Goal: Task Accomplishment & Management: Manage account settings

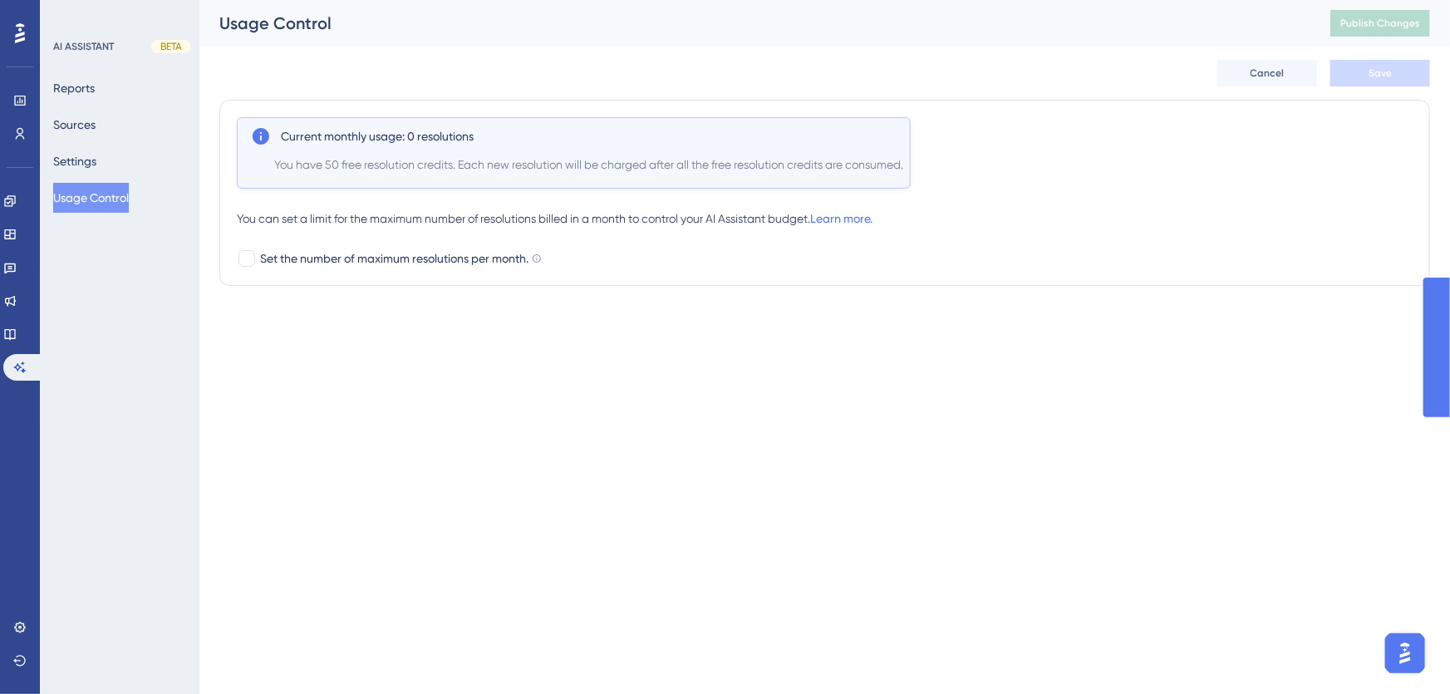
click at [86, 87] on div "LEAVE A REVIEW COPY SHARE LINK" at bounding box center [723, 373] width 1450 height 694
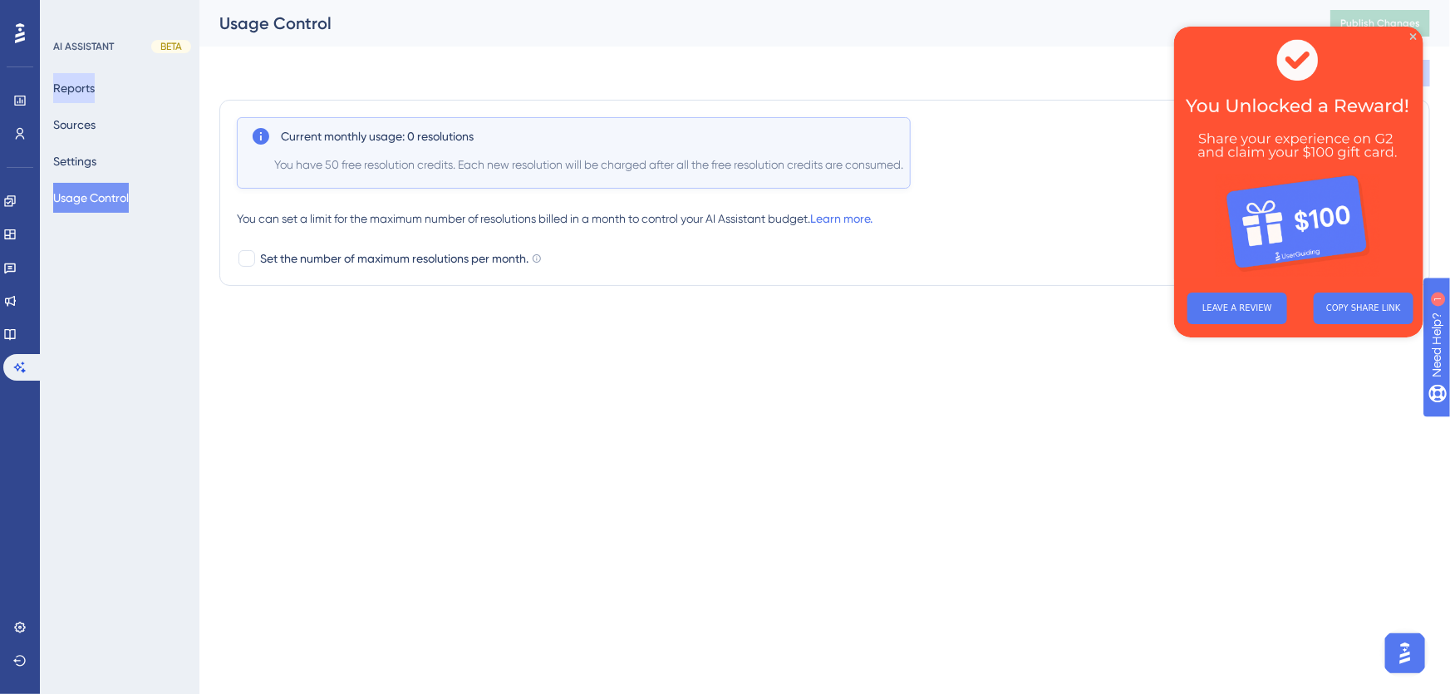
click at [95, 89] on button "Reports" at bounding box center [74, 88] width 42 height 30
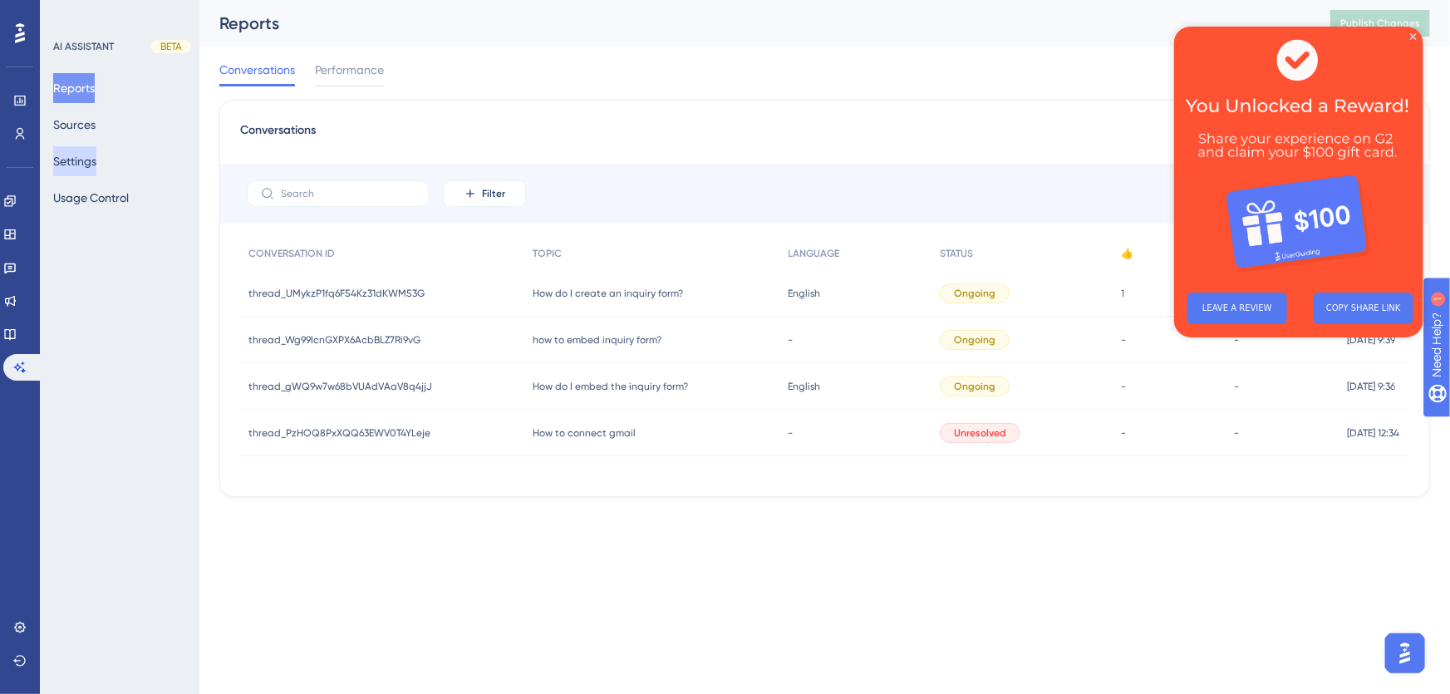
click at [86, 167] on button "Settings" at bounding box center [74, 161] width 43 height 30
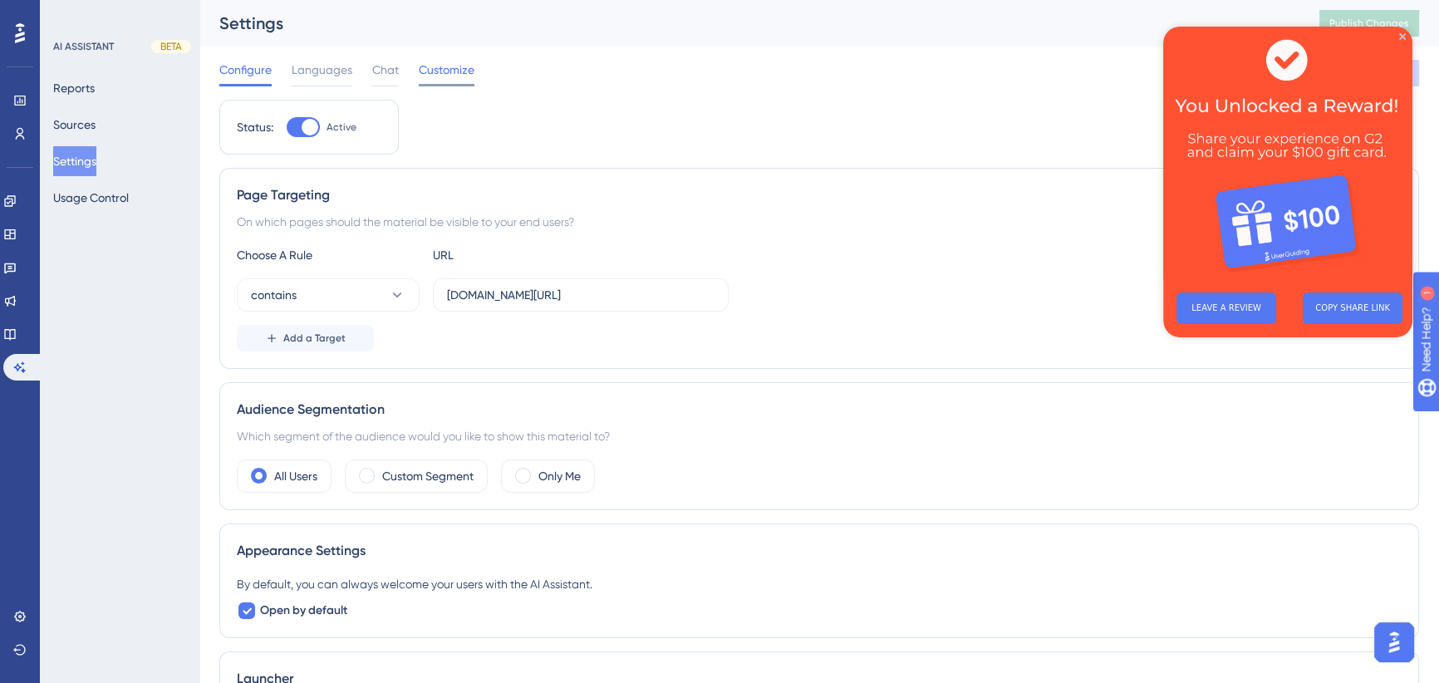
click at [450, 73] on span "Customize" at bounding box center [447, 70] width 56 height 20
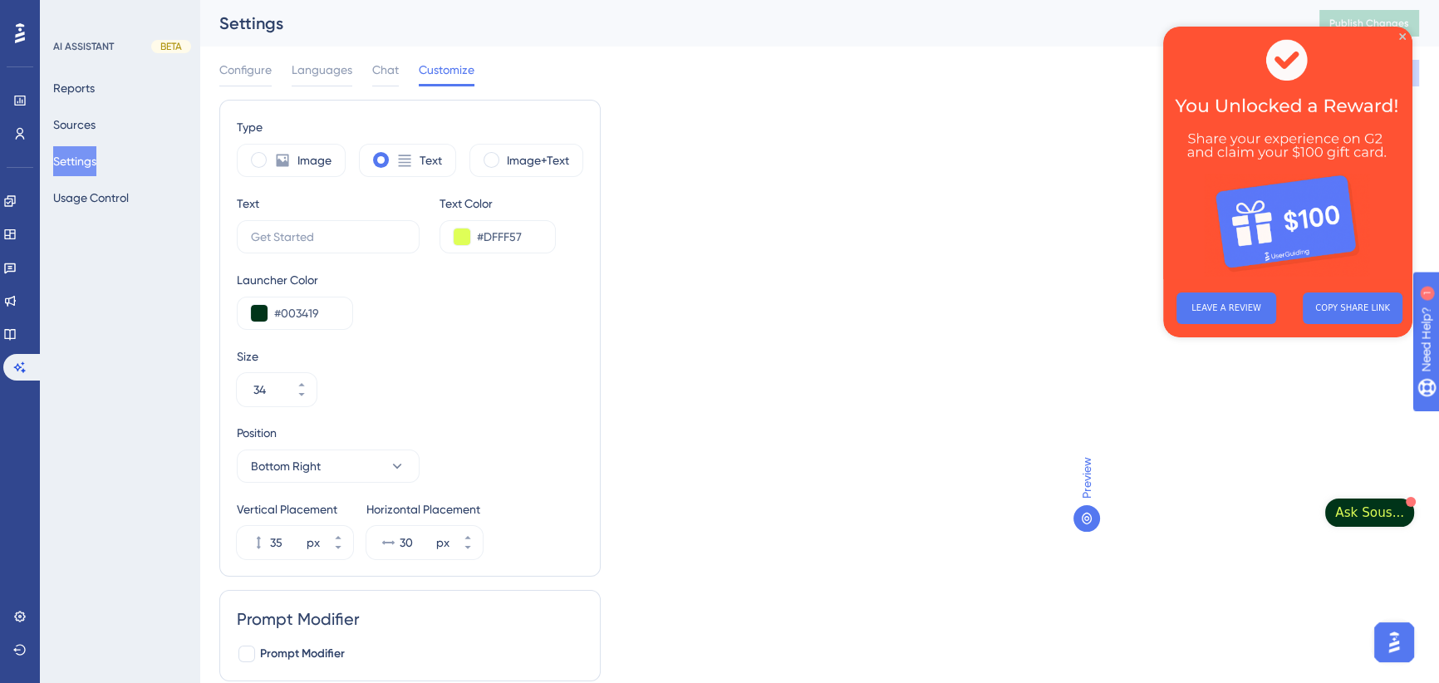
click at [1371, 507] on span "Ask Sous..." at bounding box center [1369, 513] width 69 height 20
click at [385, 73] on span "Chat" at bounding box center [385, 70] width 27 height 20
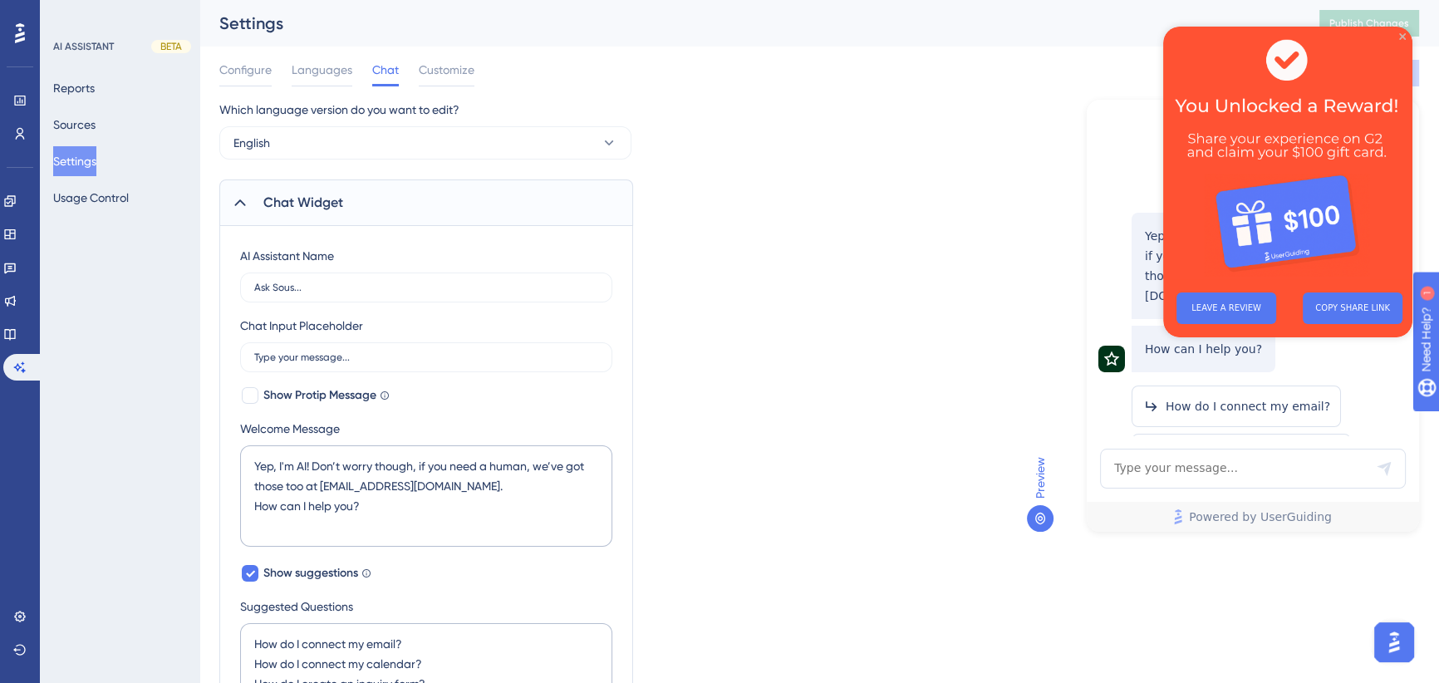
click at [1399, 33] on icon "Close Preview" at bounding box center [1402, 36] width 7 height 7
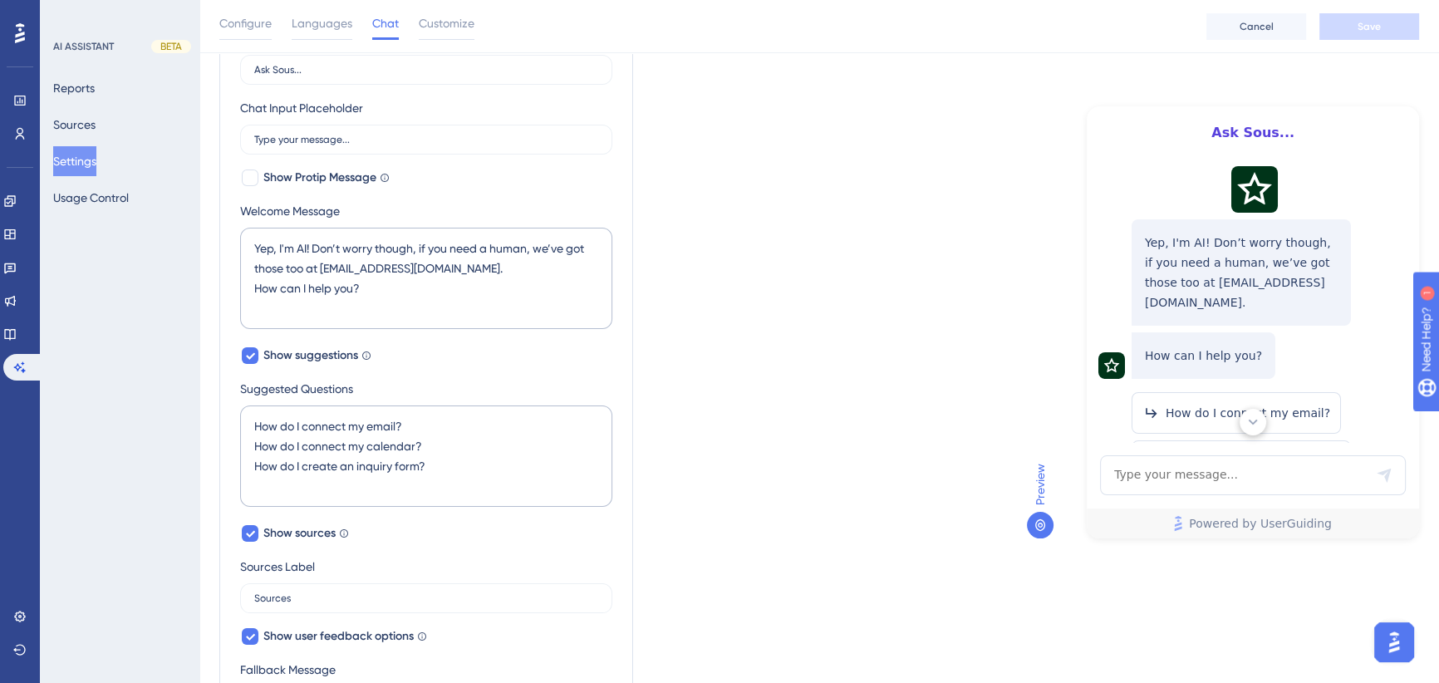
scroll to position [226, 0]
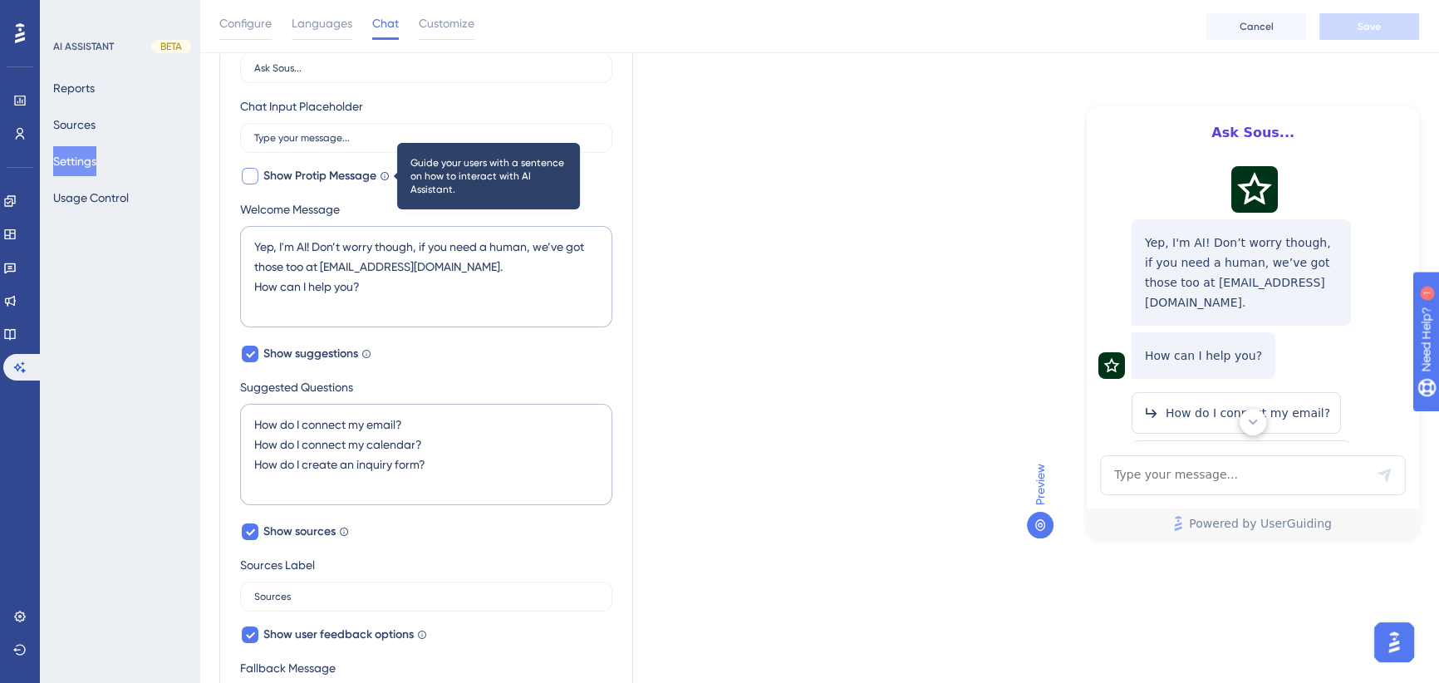
click at [382, 171] on icon at bounding box center [385, 176] width 10 height 10
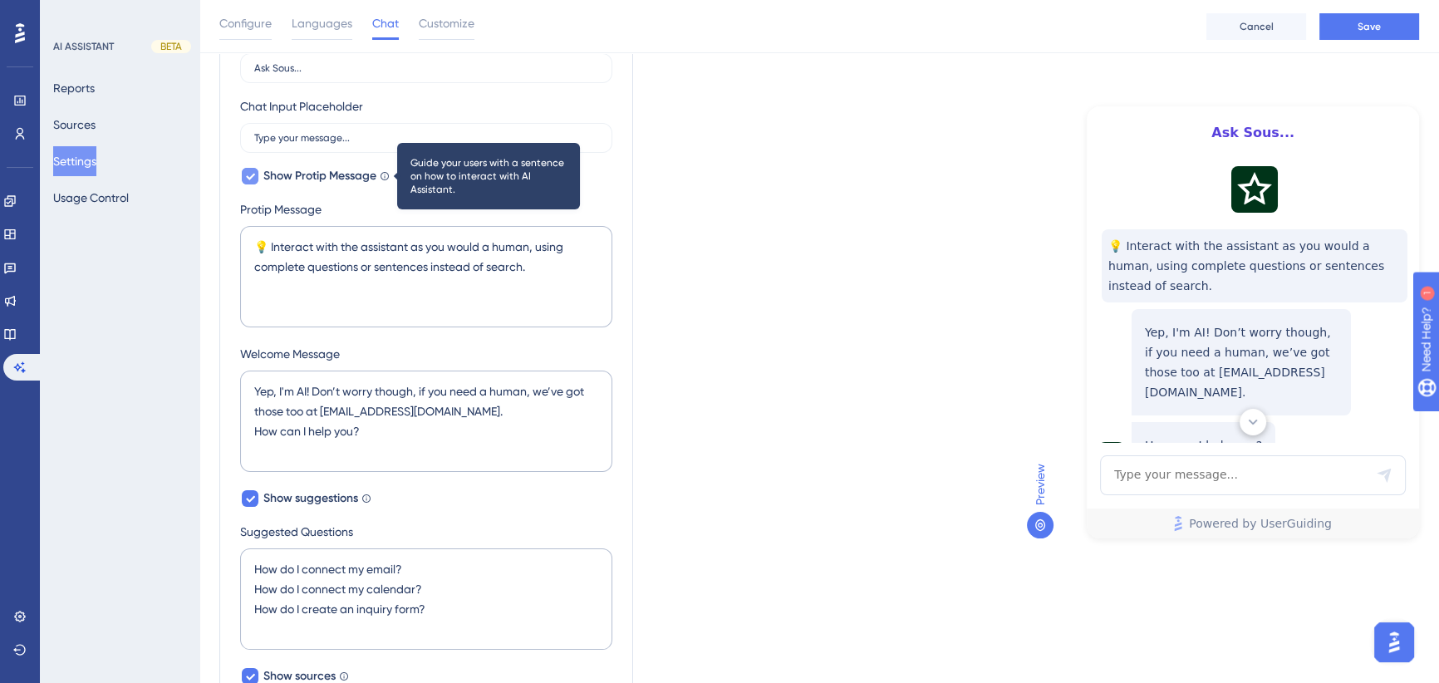
click at [382, 171] on icon at bounding box center [385, 176] width 10 height 10
checkbox input "false"
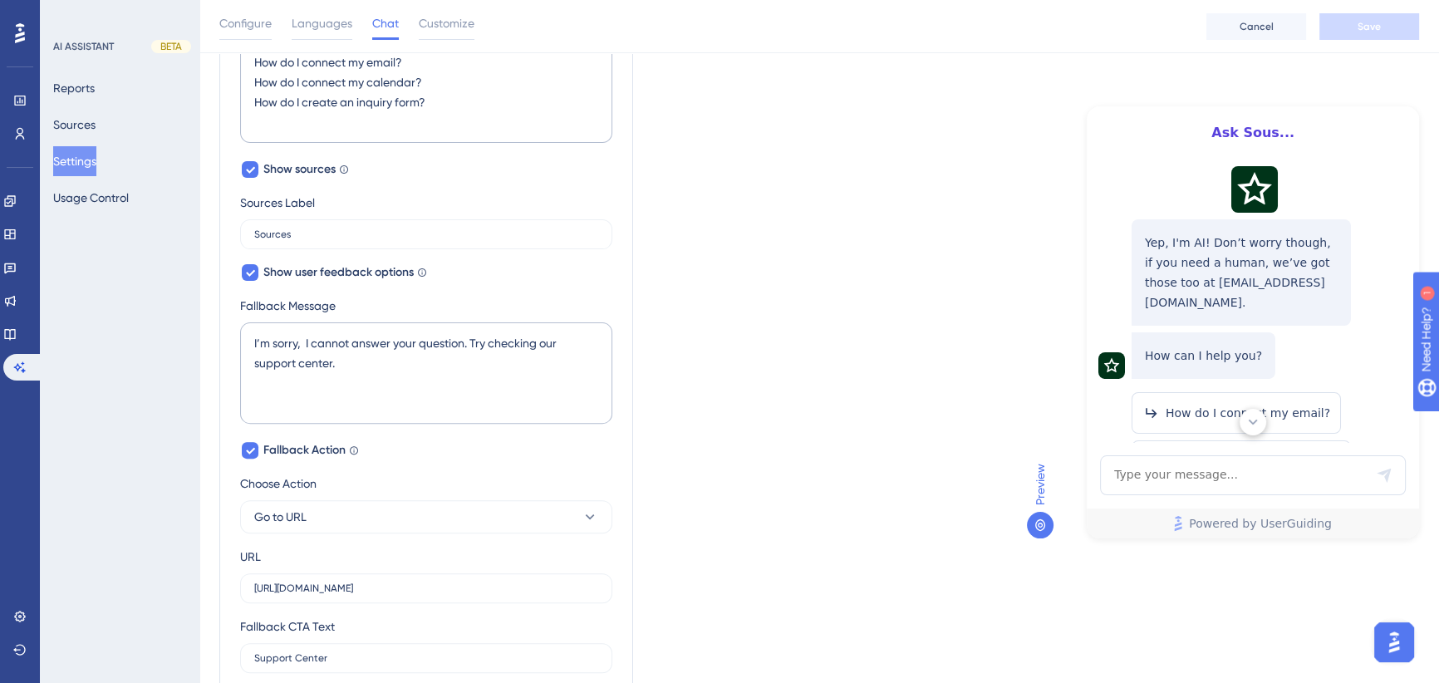
scroll to position [604, 0]
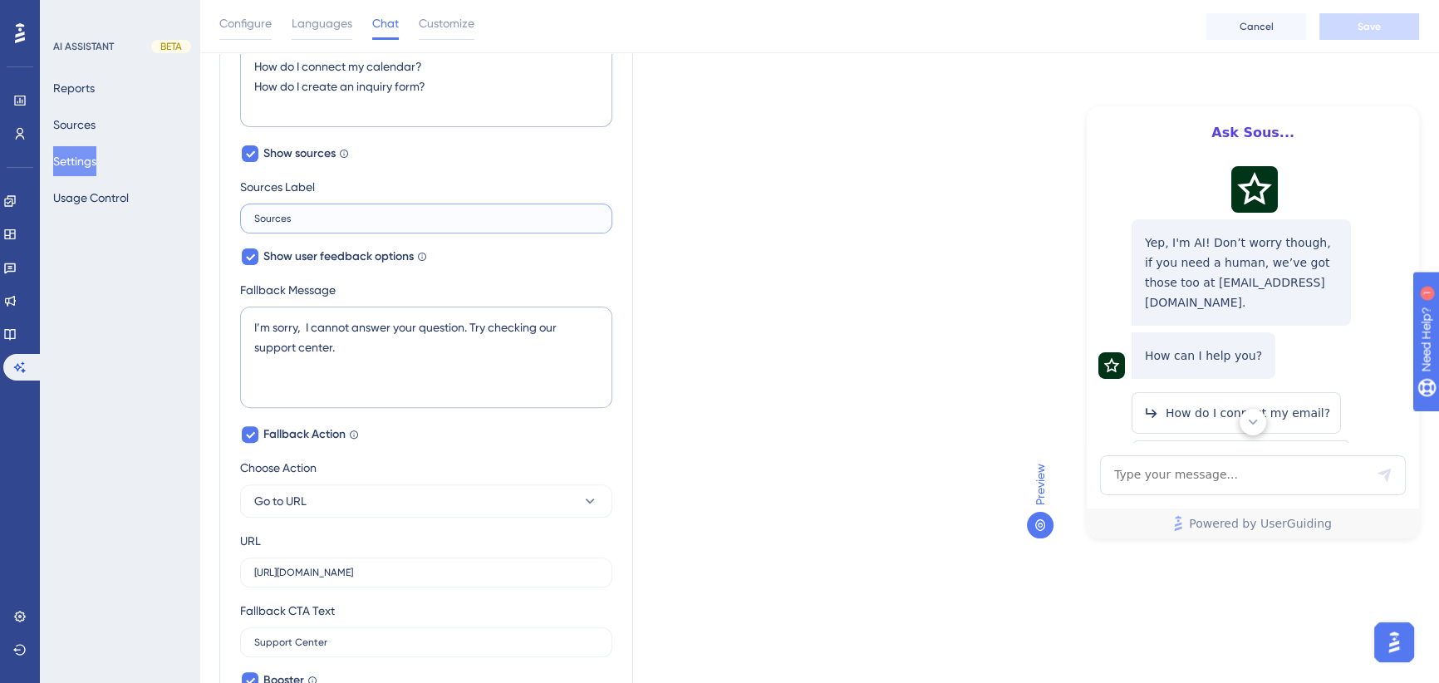
click at [324, 215] on input "Sources" at bounding box center [426, 219] width 344 height 12
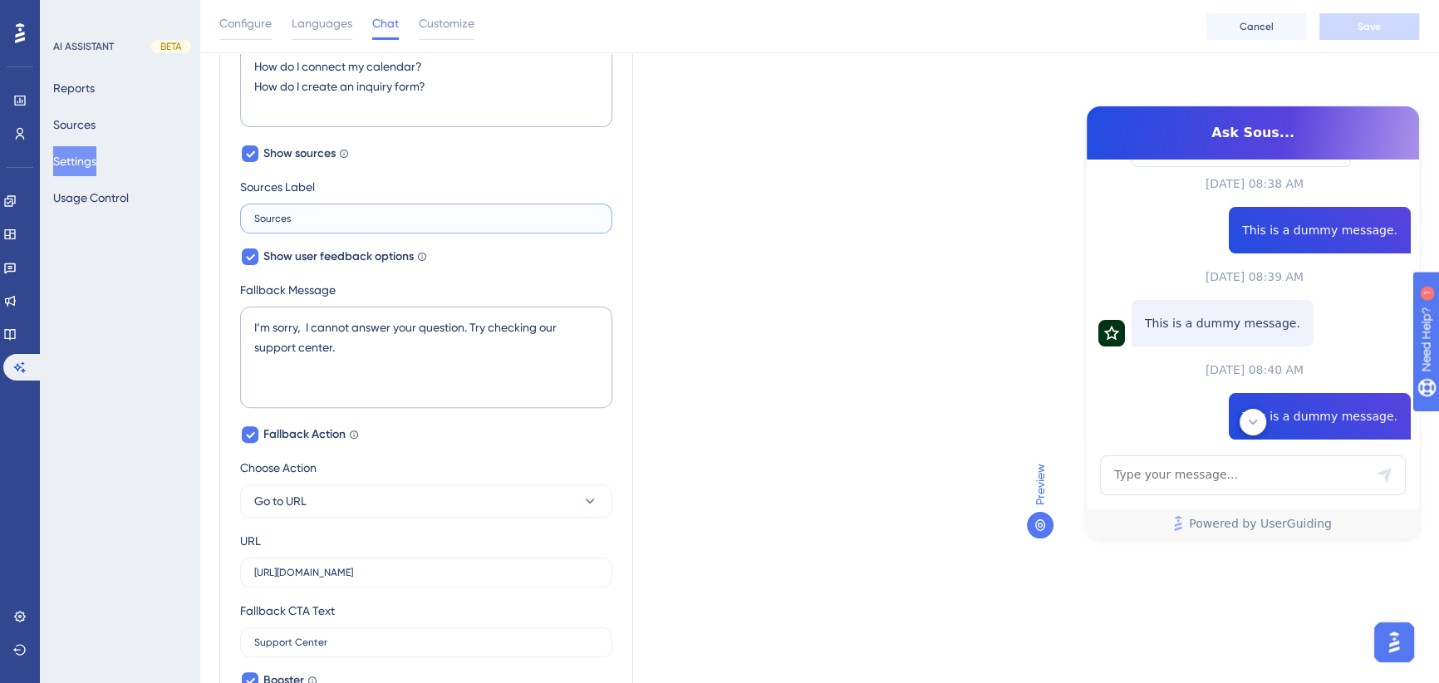
scroll to position [521, 0]
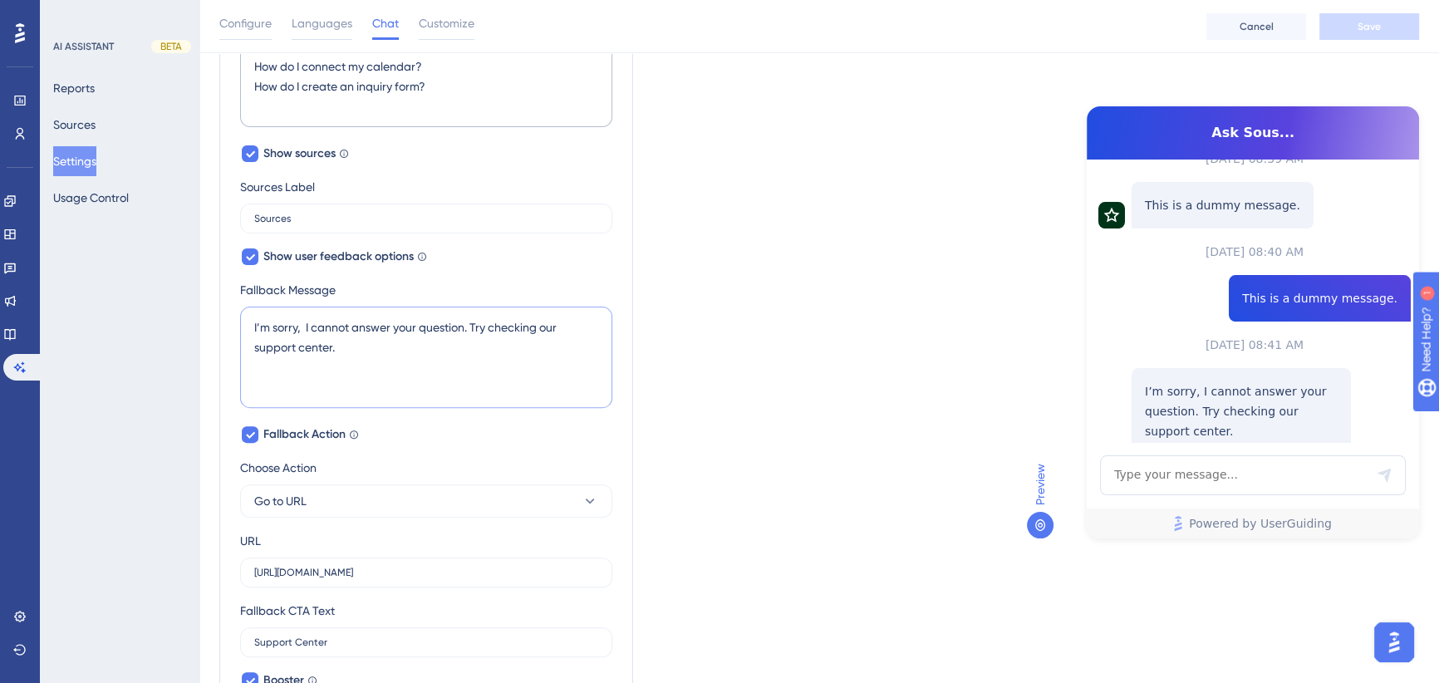
click at [465, 326] on textarea "I’m sorry, I cannot answer your question. Try checking our support center." at bounding box center [426, 357] width 372 height 101
drag, startPoint x: 361, startPoint y: 356, endPoint x: 222, endPoint y: 332, distance: 140.8
click at [222, 332] on div "AI Assistant Name Ask Sous... Chat Input Placeholder Type your message... Show …" at bounding box center [426, 205] width 414 height 1152
paste textarea "Not gonna lie—I can’t answer that. Hit up our support center and you’ll find it…"
click at [324, 328] on textarea "Not gonna lie—I can’t answer that. Hit up our support center and you’ll find it…" at bounding box center [426, 357] width 372 height 101
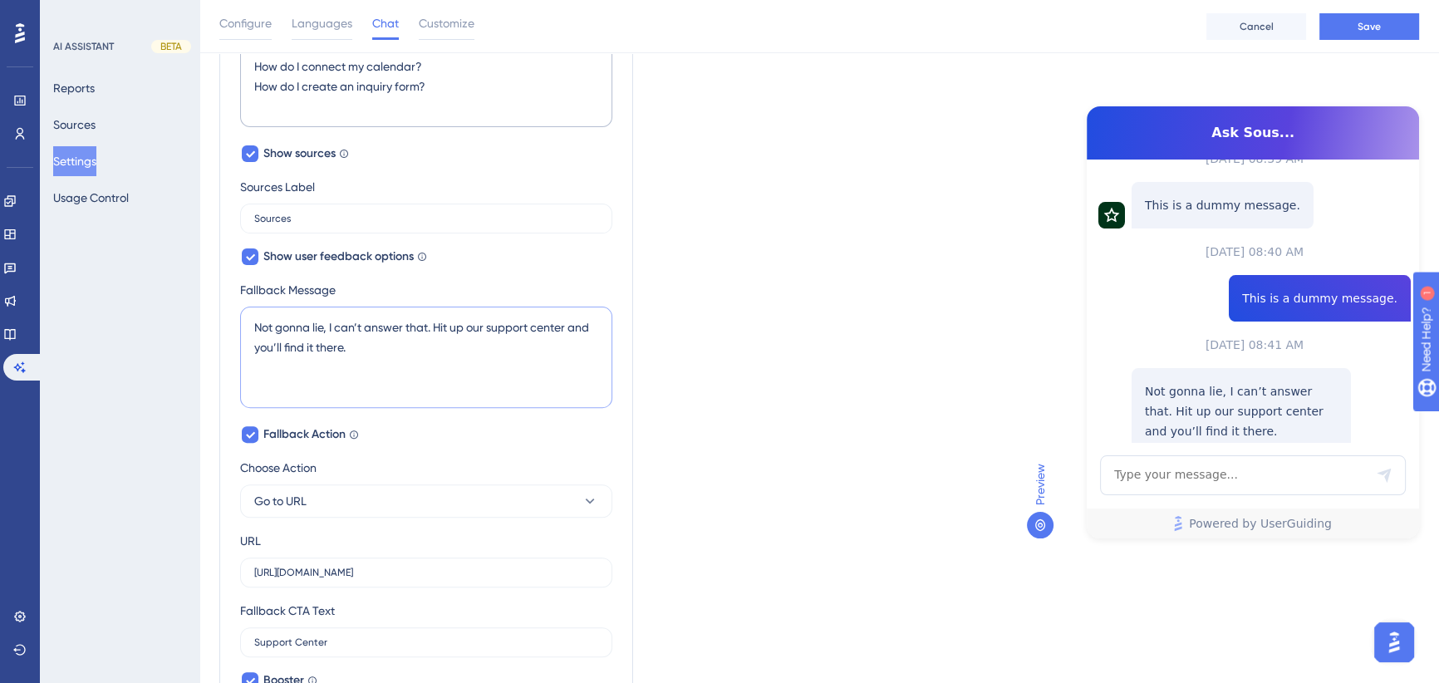
click at [498, 326] on textarea "Not gonna lie, I can’t answer that. Hit up our support center and you’ll find i…" at bounding box center [426, 357] width 372 height 101
click at [458, 332] on textarea "I’m sorry, I cannot answer your question. Try checking our support center." at bounding box center [426, 357] width 372 height 101
drag, startPoint x: 464, startPoint y: 324, endPoint x: 227, endPoint y: 325, distance: 236.7
click at [227, 325] on div "AI Assistant Name Ask Sous... Chat Input Placeholder Type your message... Show …" at bounding box center [426, 205] width 414 height 1152
paste textarea "Not gonna lie, I can’t answer that. Hit up our support center and you’ll find i…"
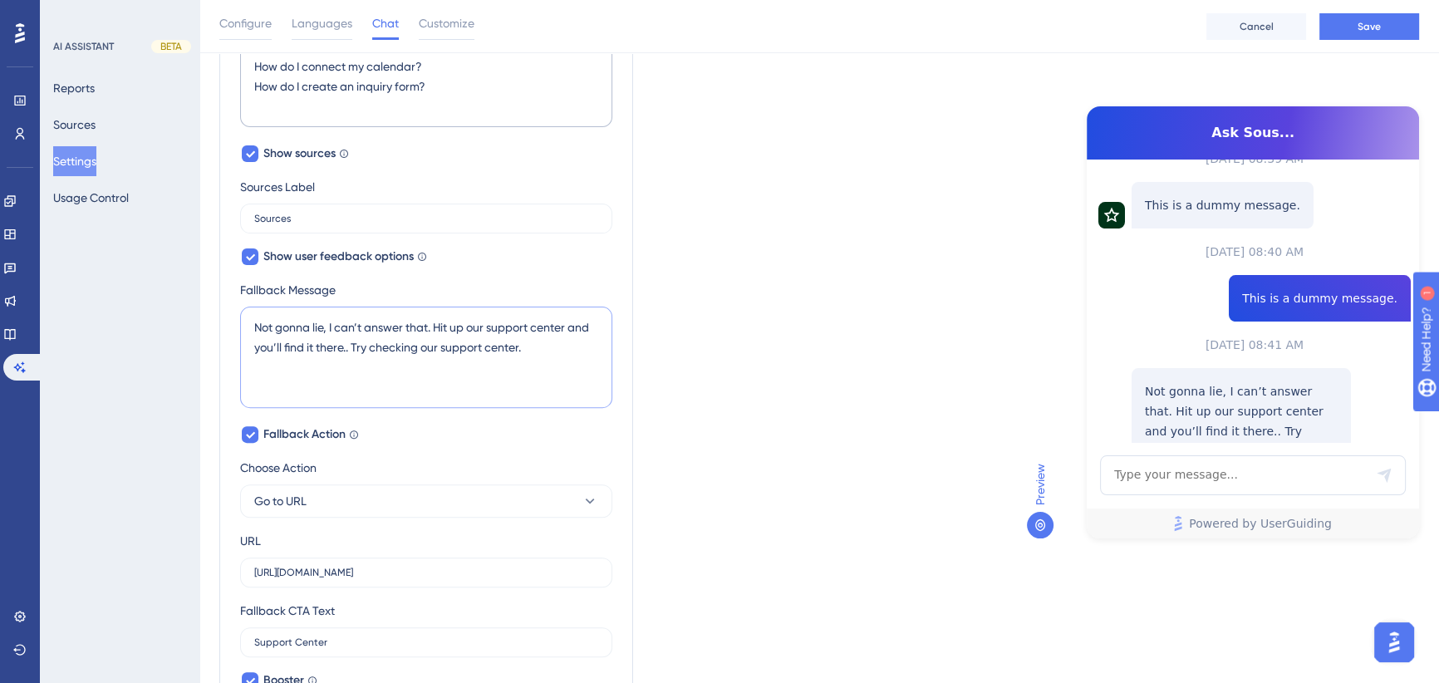
drag, startPoint x: 346, startPoint y: 341, endPoint x: 434, endPoint y: 318, distance: 91.1
click at [434, 318] on textarea "Not gonna lie, I can’t answer that. Hit up our support center and you’ll find i…" at bounding box center [426, 357] width 372 height 101
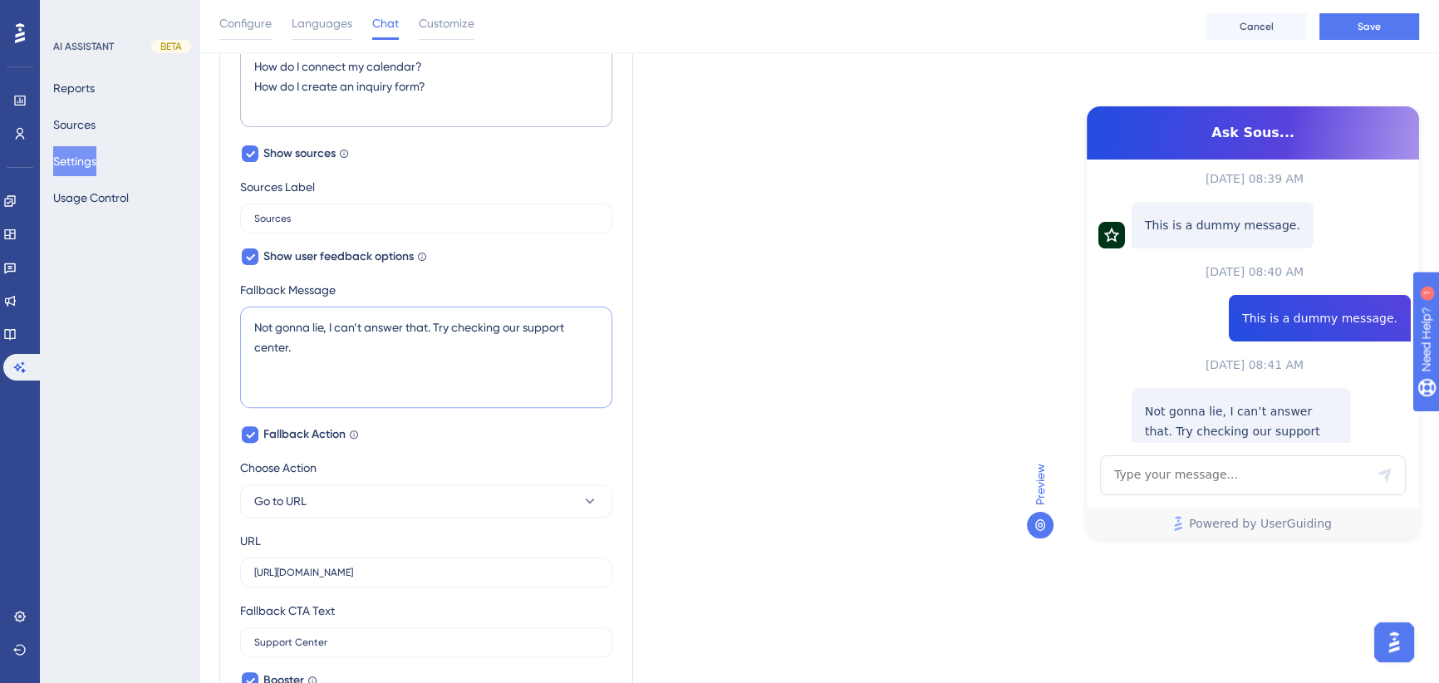
click at [287, 346] on textarea "Not gonna lie, I can’t answer that. Try checking our support center." at bounding box center [426, 357] width 372 height 101
type textarea "Not gonna lie, I can’t answer that. Try checking our support center."
